Goal: Navigation & Orientation: Find specific page/section

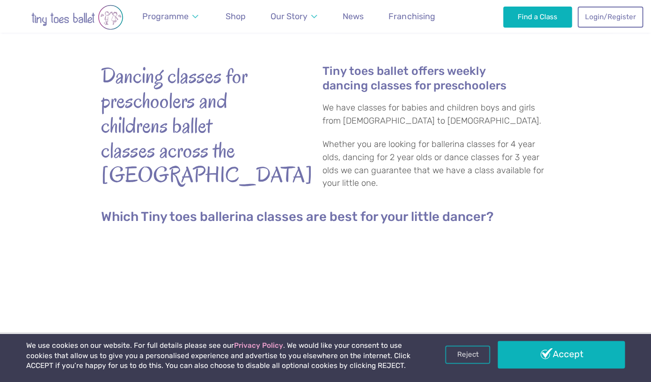
scroll to position [300, 0]
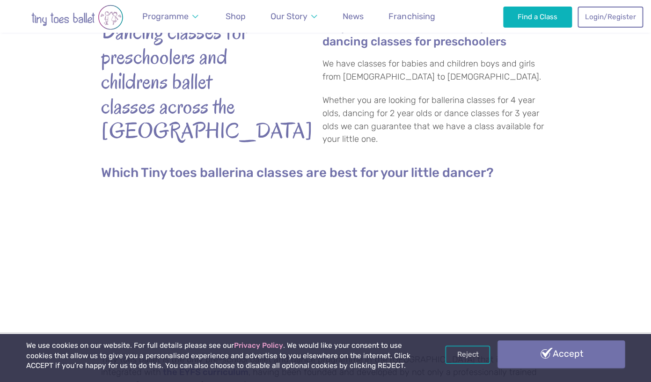
click at [566, 350] on link "Accept" at bounding box center [561, 353] width 127 height 27
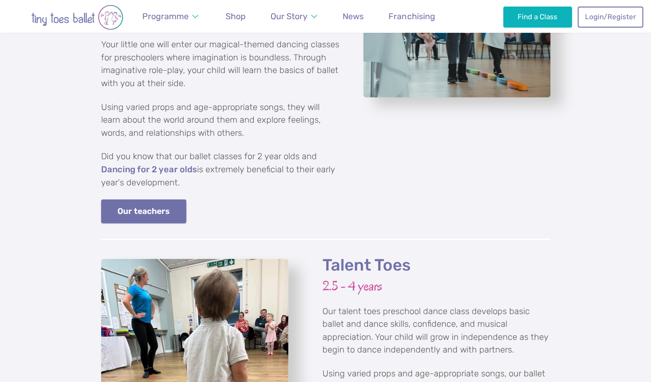
scroll to position [1171, 0]
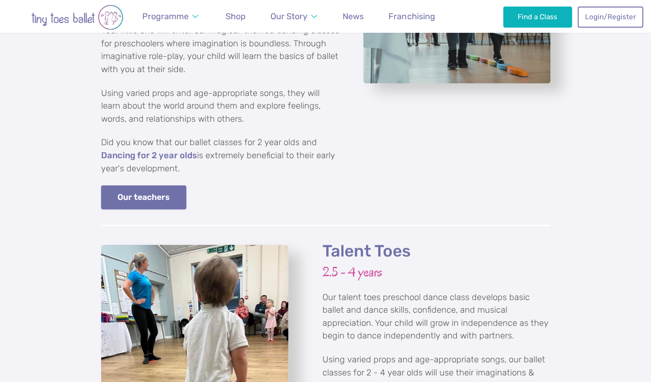
click at [152, 187] on link "Our teachers" at bounding box center [144, 197] width 86 height 24
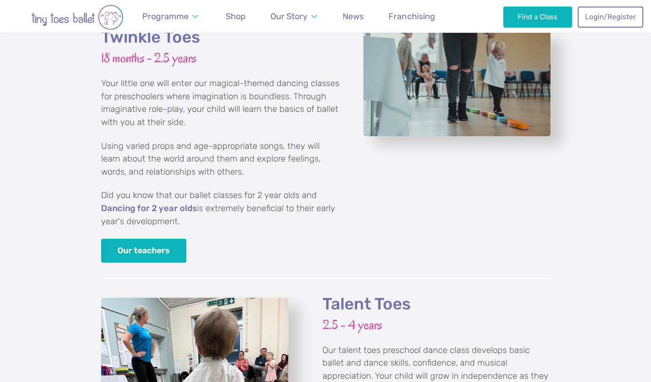
scroll to position [1118, 0]
click at [129, 239] on link "Our teachers" at bounding box center [144, 250] width 86 height 24
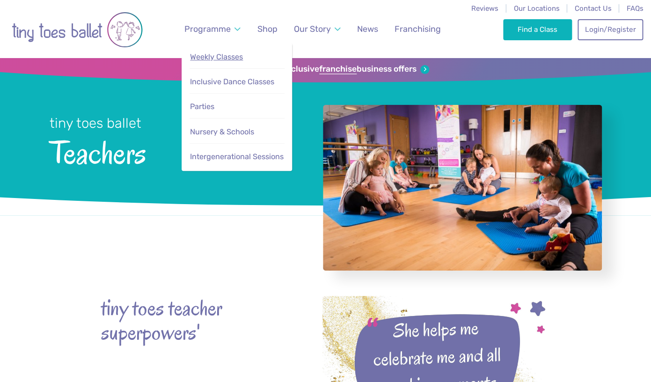
click at [207, 62] on link "Weekly Classes" at bounding box center [237, 57] width 95 height 19
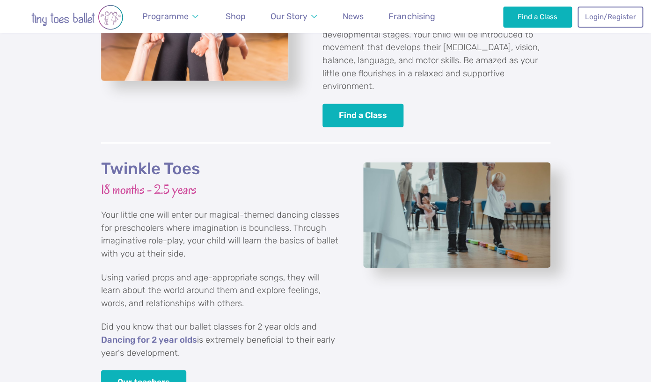
scroll to position [1016, 0]
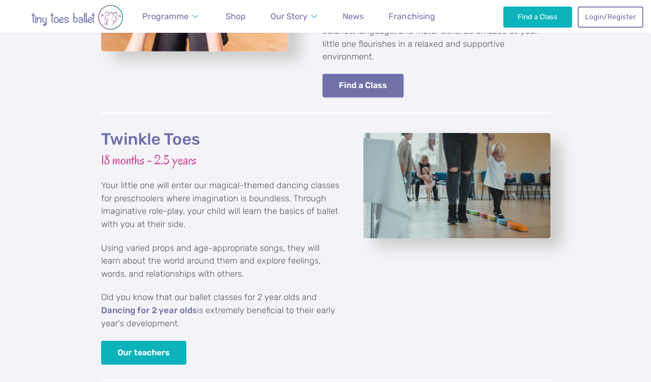
click at [334, 74] on link "Find a Class" at bounding box center [363, 86] width 81 height 24
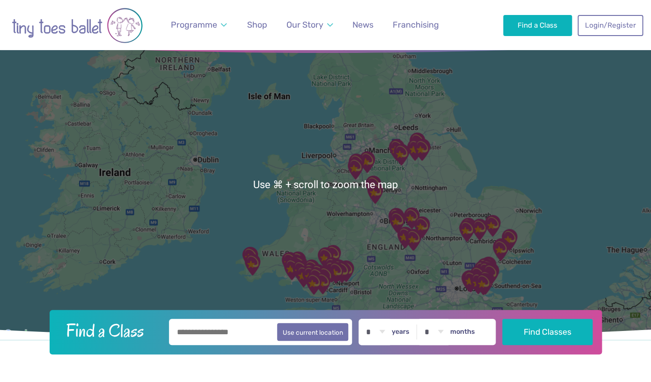
scroll to position [40, 0]
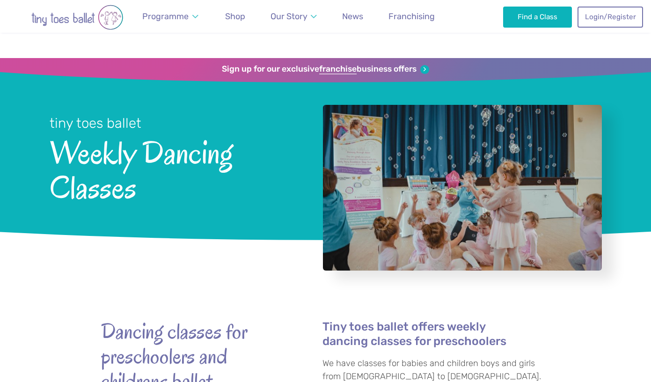
scroll to position [1016, 0]
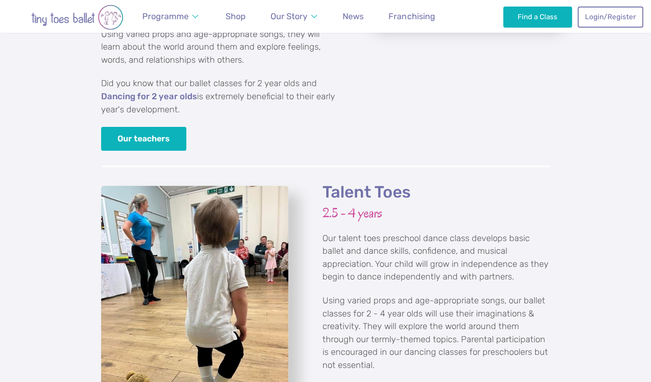
scroll to position [1241, 0]
